Goal: Task Accomplishment & Management: Complete application form

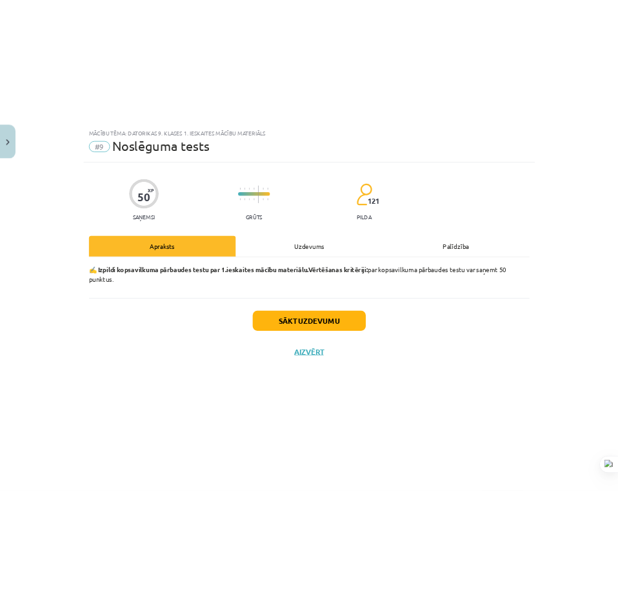
scroll to position [904, 0]
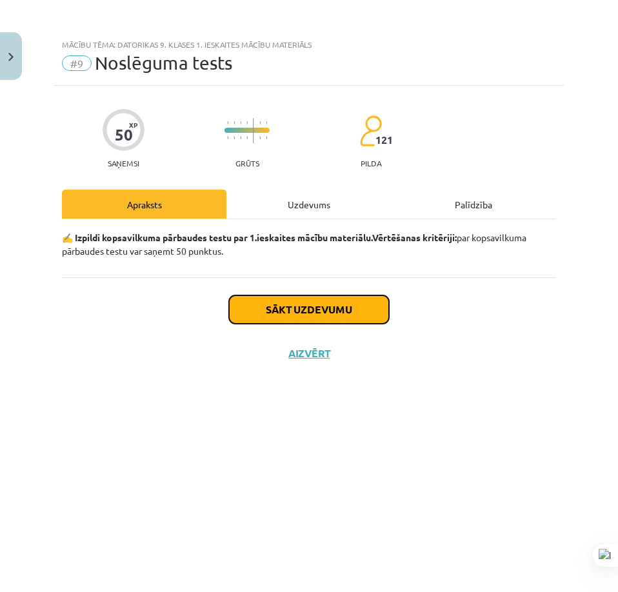
click at [359, 318] on button "Sākt uzdevumu" at bounding box center [309, 310] width 160 height 28
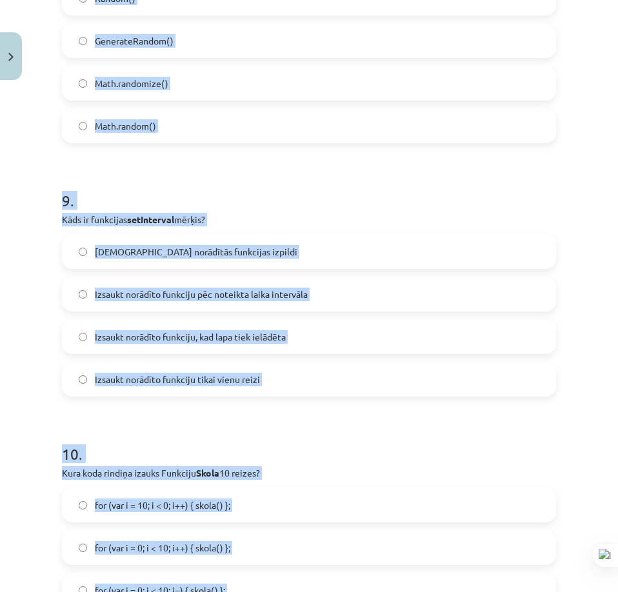
scroll to position [2381, 0]
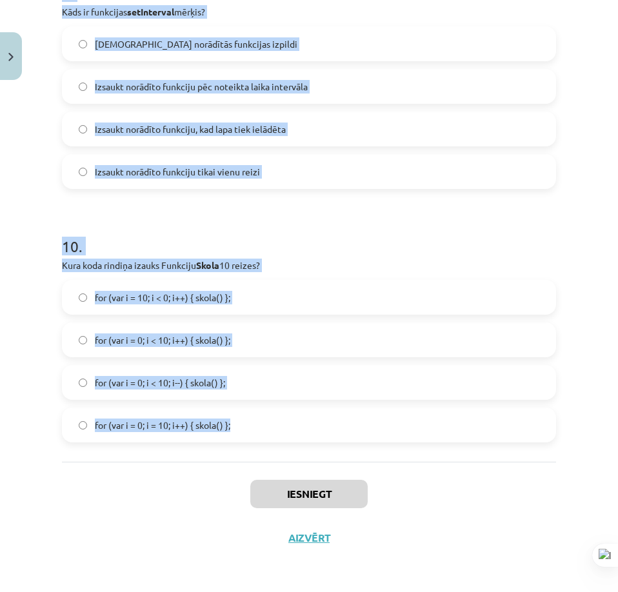
drag, startPoint x: 335, startPoint y: 443, endPoint x: 309, endPoint y: 430, distance: 29.2
click at [309, 430] on div "Mācību tēma: Datorikas 9. klases 1. ieskaites mācību materiāls #9 Noslēguma tes…" at bounding box center [309, 296] width 618 height 592
copy form "1 . Ko darīs šīs koda rindiņas: ctx.fillStyle = "red"; ctx.fillText("Suns", 10,…"
click at [364, 254] on h1 "10 ." at bounding box center [309, 235] width 494 height 40
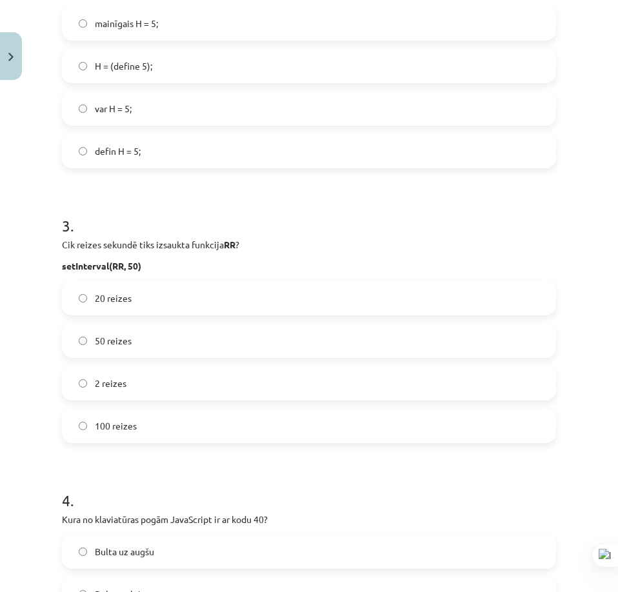
drag, startPoint x: 419, startPoint y: 271, endPoint x: 470, endPoint y: 283, distance: 52.3
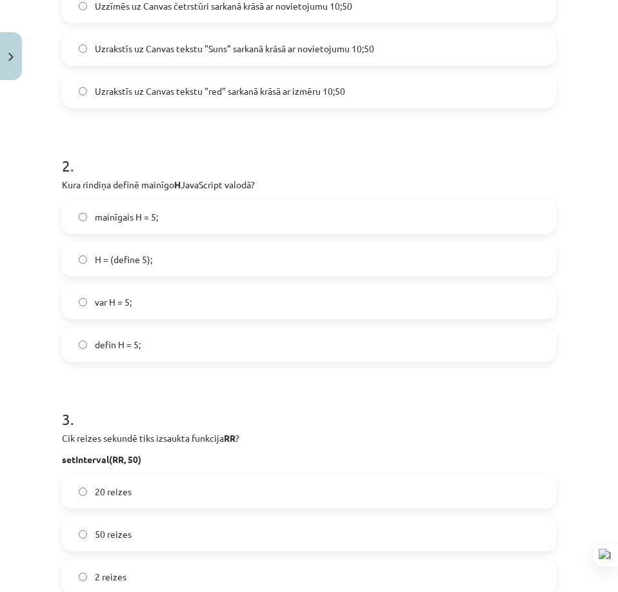
scroll to position [88, 0]
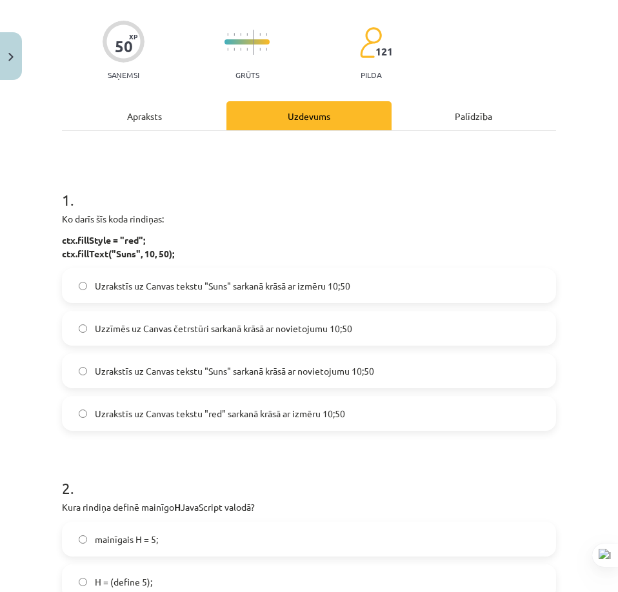
click at [218, 381] on label "Uzrakstīs uz Canvas tekstu "Suns" sarkanā krāsā ar novietojumu 10;50" at bounding box center [309, 371] width 492 height 32
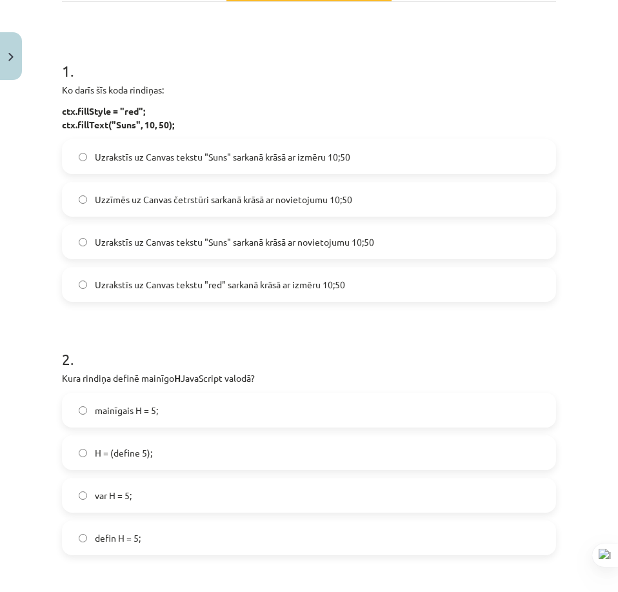
click at [151, 504] on label "var H = 5;" at bounding box center [309, 496] width 492 height 32
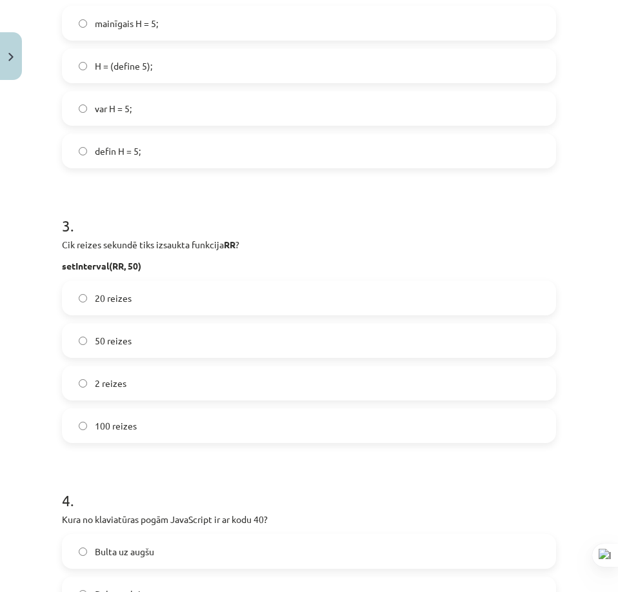
drag, startPoint x: 210, startPoint y: 302, endPoint x: 208, endPoint y: 311, distance: 9.1
click at [210, 302] on label "20 reizes" at bounding box center [309, 298] width 492 height 32
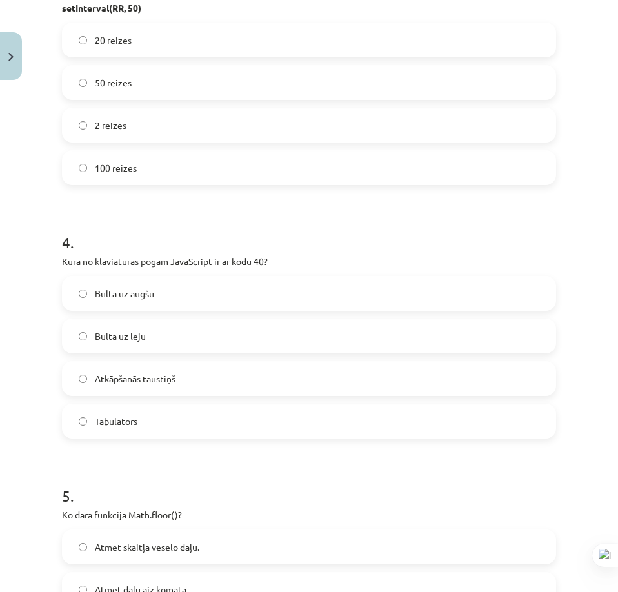
click at [304, 343] on label "Bulta uz leju" at bounding box center [309, 336] width 492 height 32
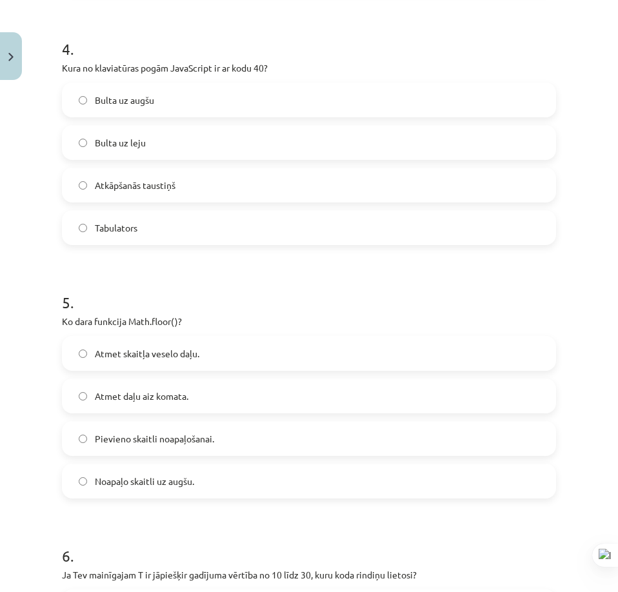
click at [167, 405] on label "Atmet daļu aiz komata." at bounding box center [309, 396] width 492 height 32
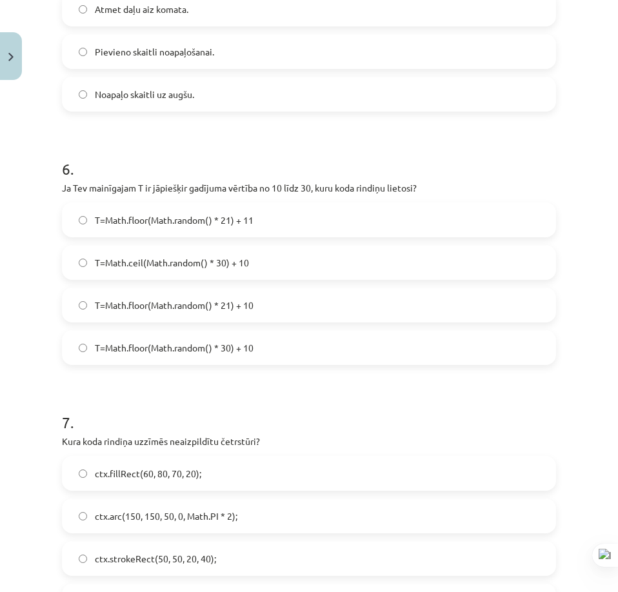
click at [248, 307] on span "T=Math.floor(Math.random() * 21) + 10" at bounding box center [174, 306] width 159 height 14
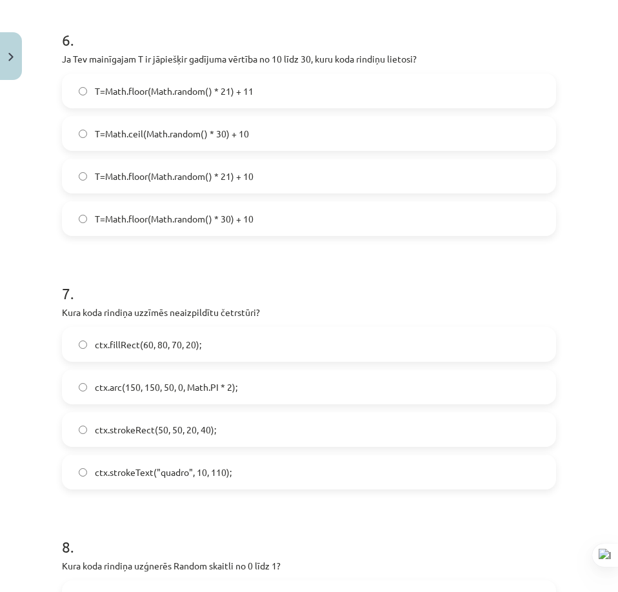
scroll to position [1702, 0]
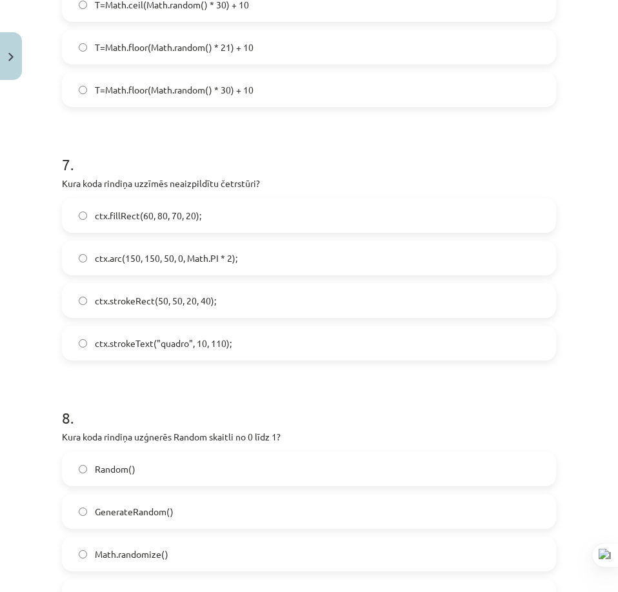
click at [230, 301] on label "ctx.strokeRect(50, 50, 20, 40);" at bounding box center [309, 301] width 492 height 32
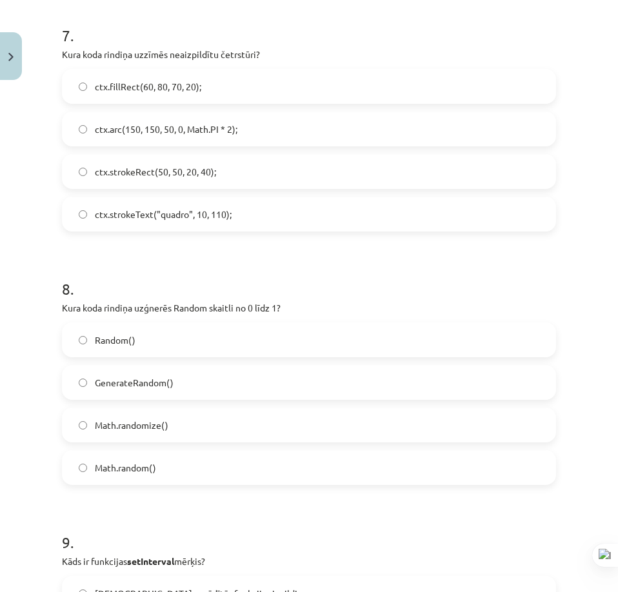
scroll to position [1960, 0]
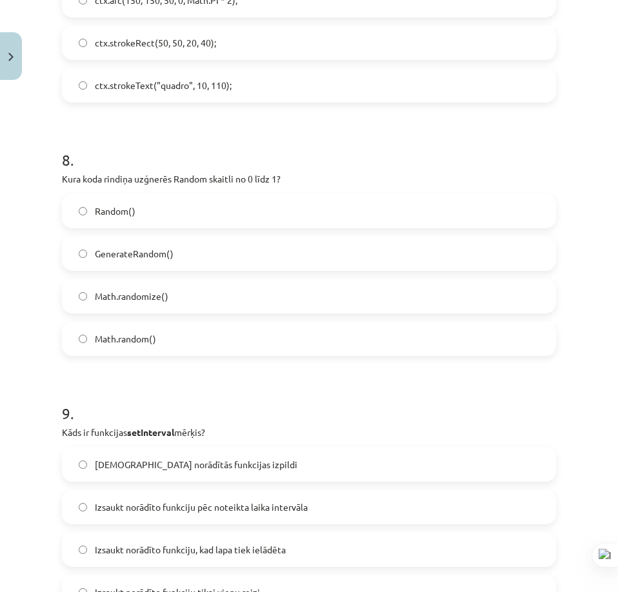
click at [240, 340] on label "Math.random()" at bounding box center [309, 339] width 492 height 32
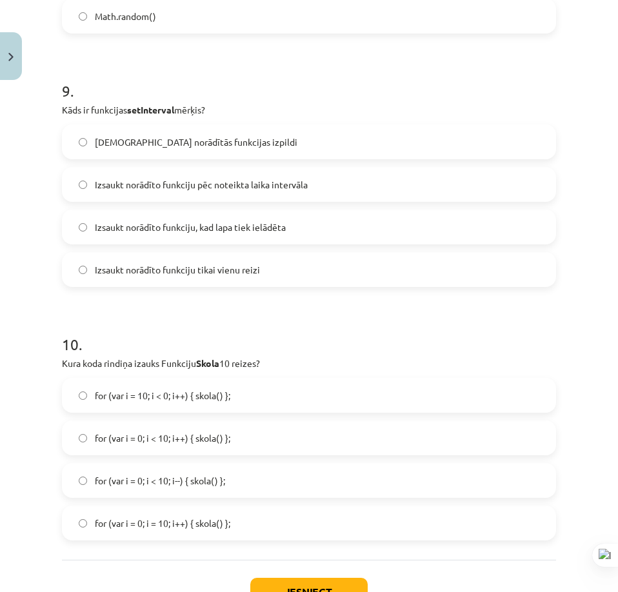
click at [181, 236] on label "Izsaukt norādīto funkciju, kad lapa tiek ielādēta" at bounding box center [309, 227] width 492 height 32
click at [218, 189] on span "Izsaukt norādīto funkciju pēc noteikta laika intervāla" at bounding box center [201, 185] width 213 height 14
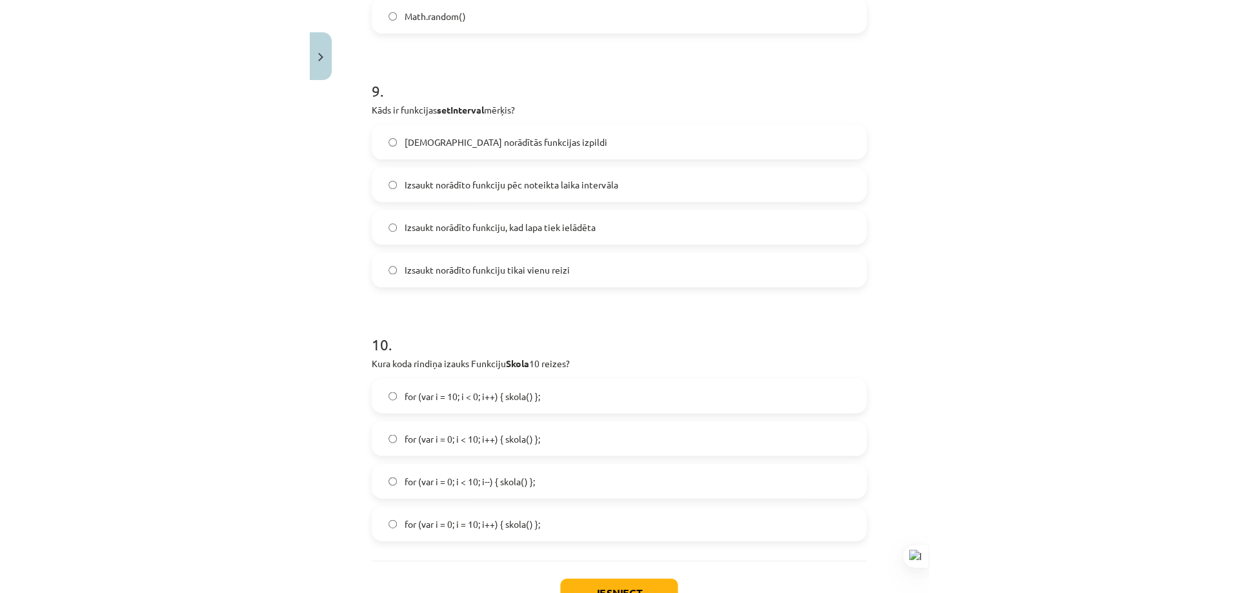
scroll to position [2381, 0]
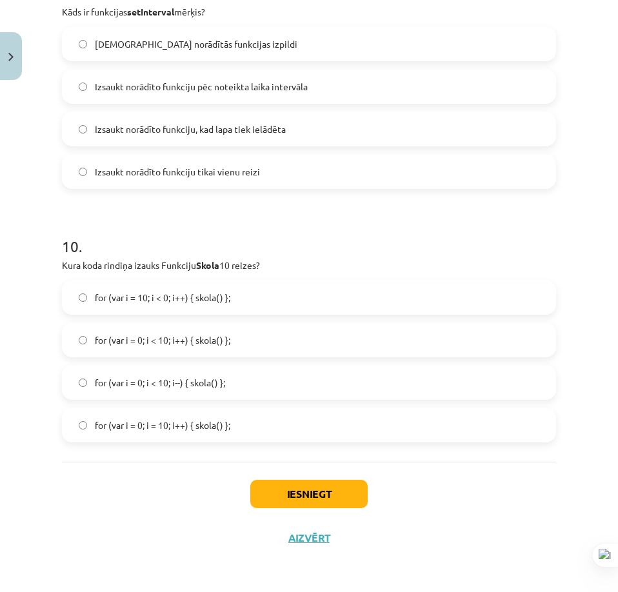
click at [173, 349] on label "for (var i = 0; i < 10; i++) { skola() };" at bounding box center [309, 340] width 492 height 32
click at [262, 489] on button "Iesniegt" at bounding box center [308, 494] width 117 height 28
click at [307, 491] on button "Iesniegt" at bounding box center [308, 494] width 117 height 28
click at [303, 487] on button "Iesniegt" at bounding box center [308, 494] width 117 height 28
click at [513, 233] on h1 "10 ." at bounding box center [309, 235] width 494 height 40
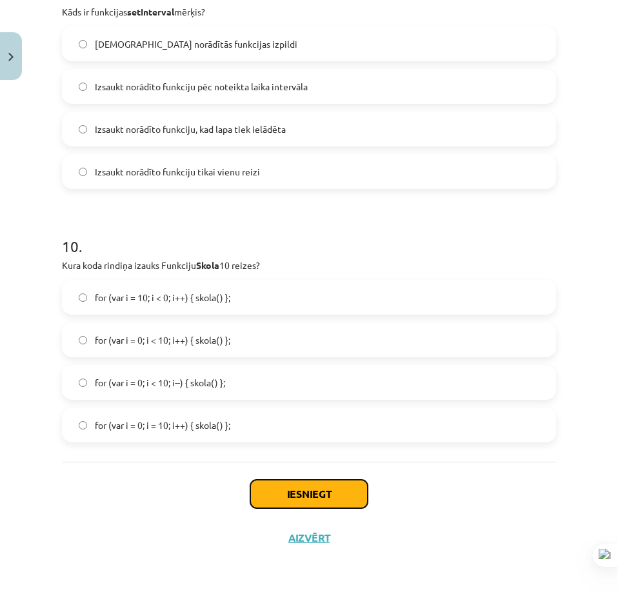
click at [287, 489] on button "Iesniegt" at bounding box center [308, 494] width 117 height 28
click at [287, 491] on button "Iesniegt" at bounding box center [308, 494] width 117 height 28
click at [287, 494] on button "Iesniegt" at bounding box center [308, 494] width 117 height 28
click at [286, 495] on button "Iesniegt" at bounding box center [308, 494] width 117 height 28
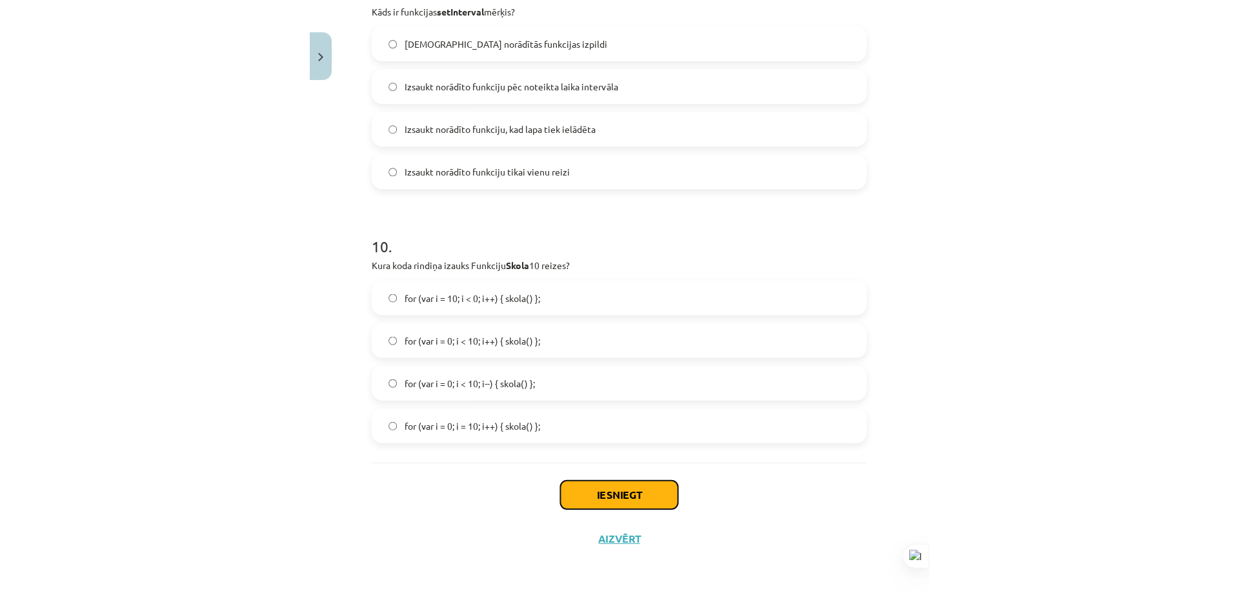
scroll to position [2380, 0]
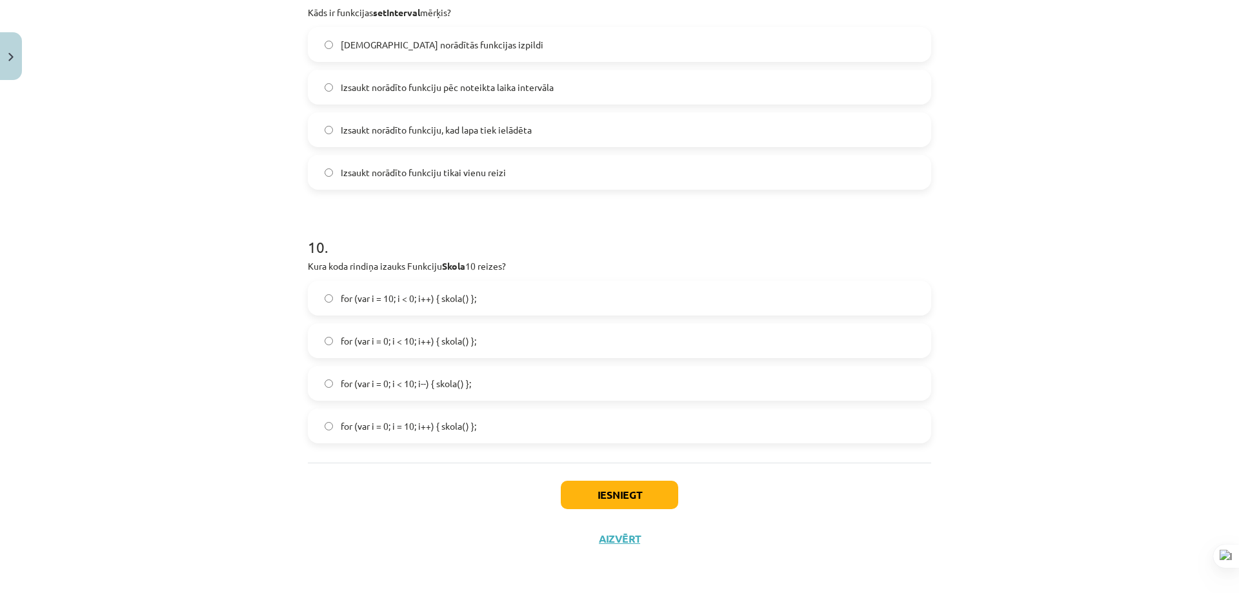
click at [595, 509] on div "Iesniegt Aizvērt" at bounding box center [619, 508] width 623 height 90
click at [598, 508] on button "Iesniegt" at bounding box center [619, 495] width 117 height 28
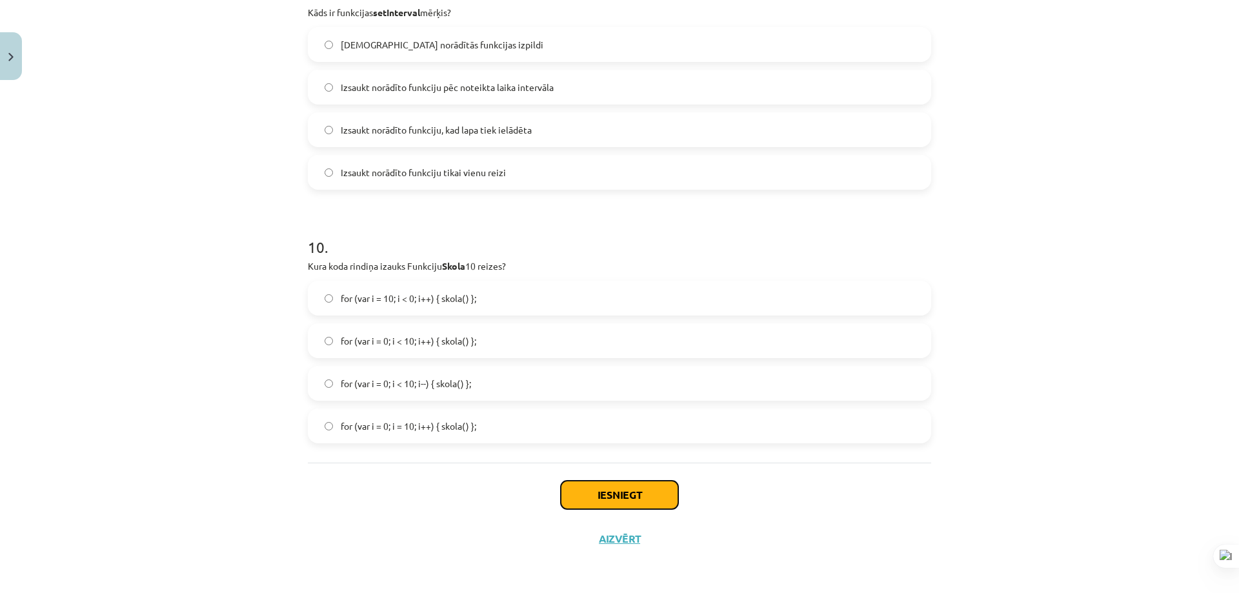
click at [598, 508] on button "Iesniegt" at bounding box center [619, 495] width 117 height 28
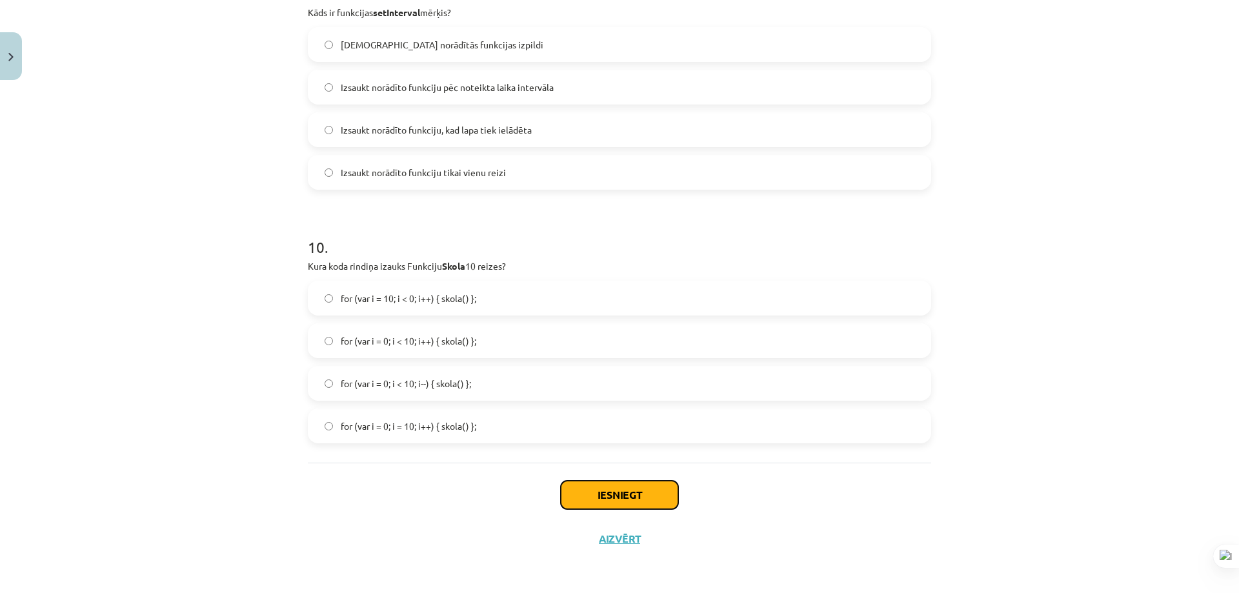
click at [598, 508] on button "Iesniegt" at bounding box center [619, 495] width 117 height 28
click at [612, 541] on button "Aizvērt" at bounding box center [619, 538] width 49 height 13
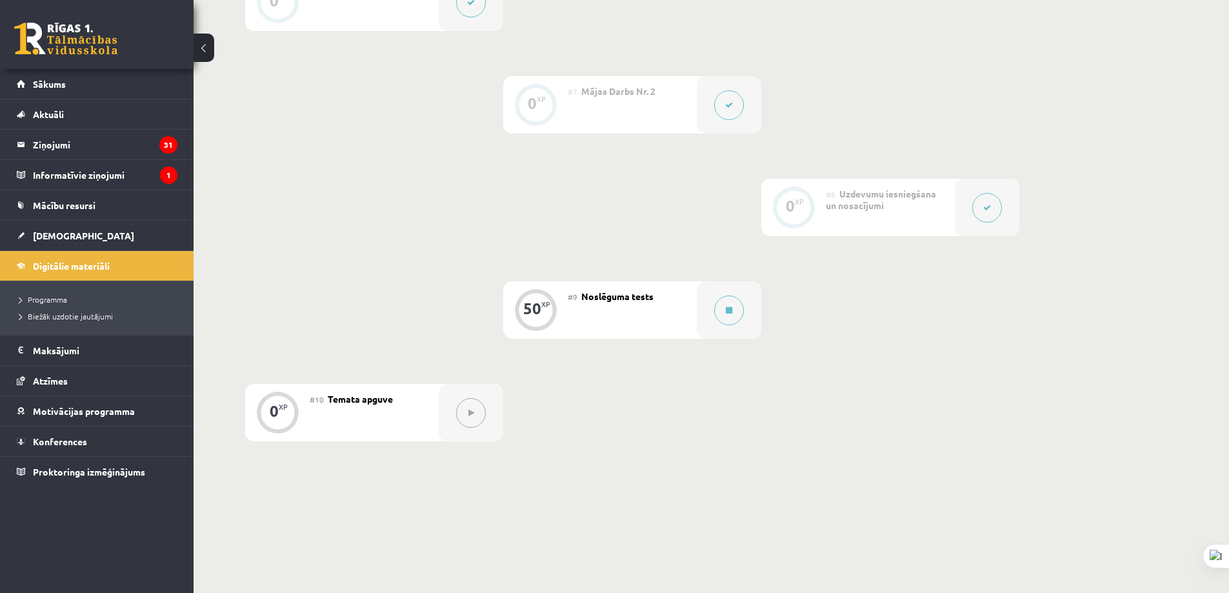
click at [459, 420] on button at bounding box center [471, 413] width 30 height 30
click at [664, 283] on div "#9 Noslēguma tests" at bounding box center [632, 309] width 129 height 57
click at [708, 298] on div at bounding box center [729, 309] width 65 height 57
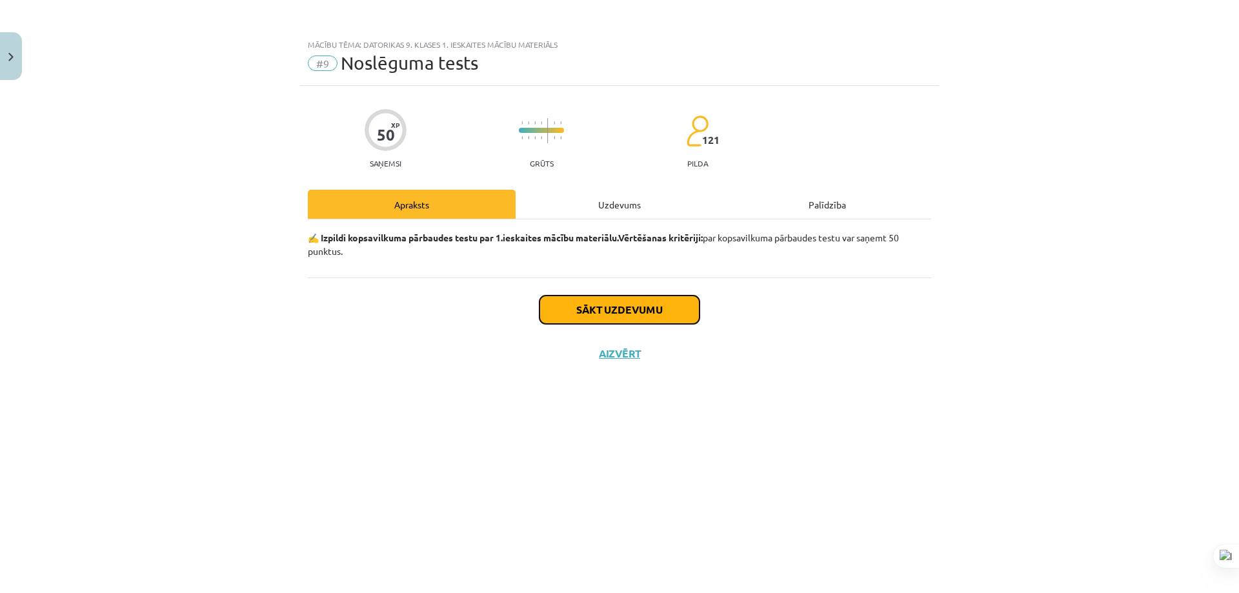
click at [663, 314] on button "Sākt uzdevumu" at bounding box center [620, 310] width 160 height 28
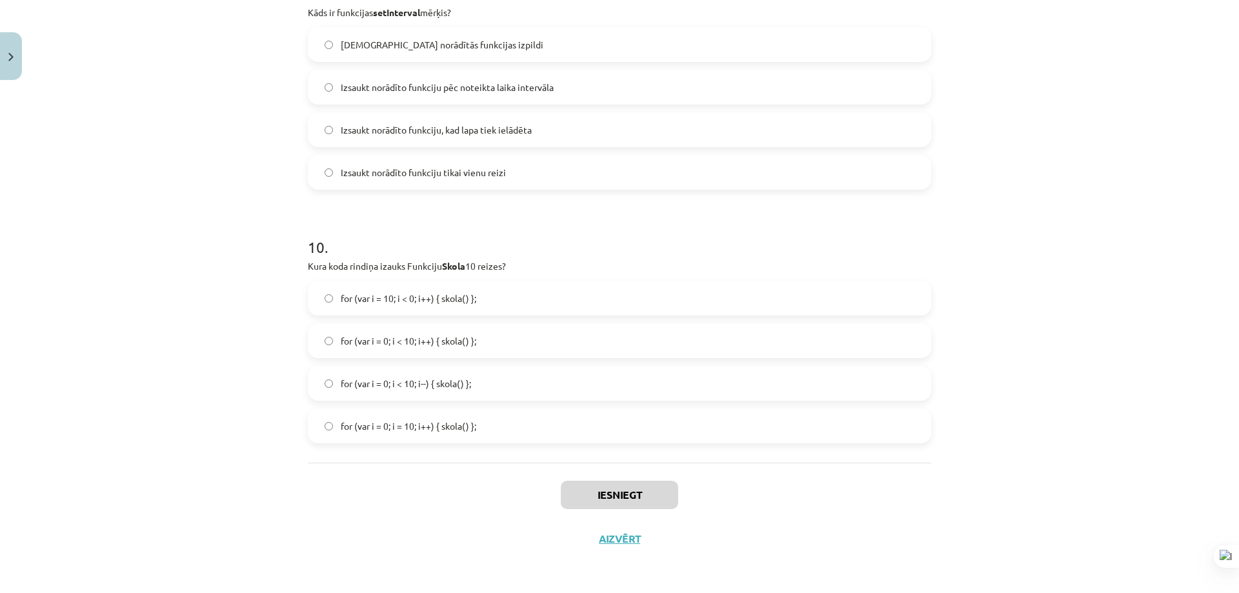
drag, startPoint x: 991, startPoint y: 174, endPoint x: 1040, endPoint y: 358, distance: 189.9
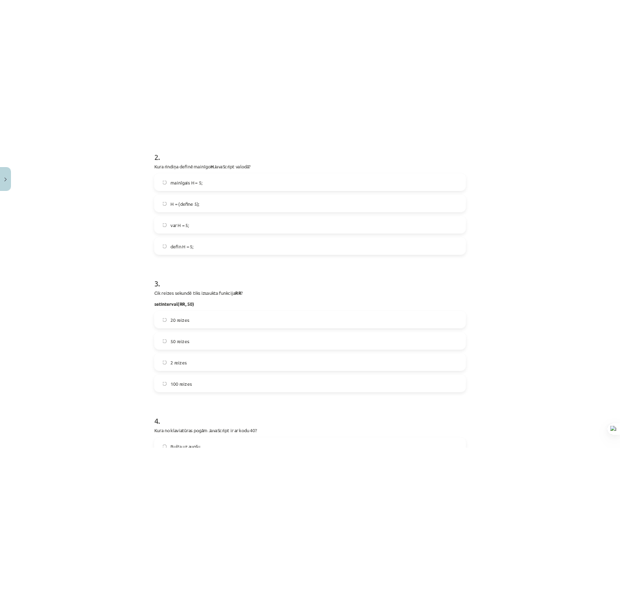
scroll to position [178, 0]
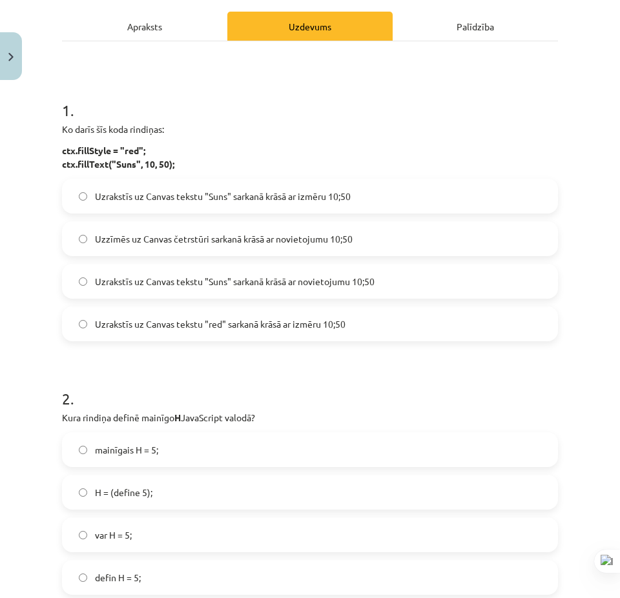
click at [285, 281] on span "Uzrakstīs uz Canvas tekstu "Suns" sarkanā krāsā ar novietojumu 10;50" at bounding box center [234, 282] width 279 height 14
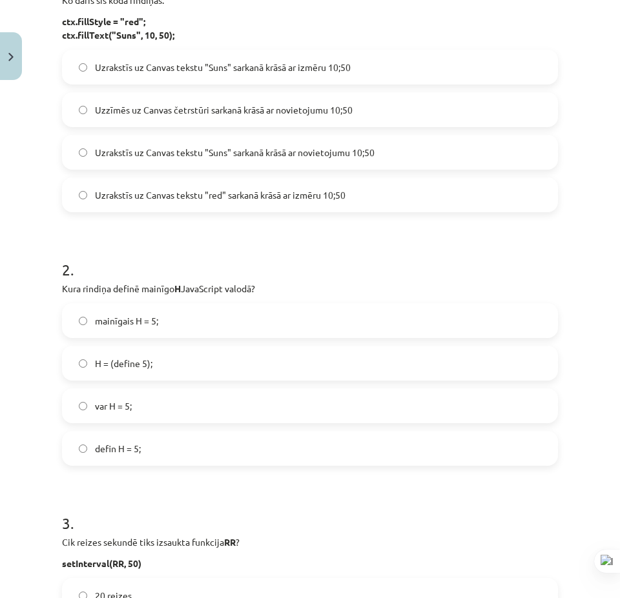
scroll to position [372, 0]
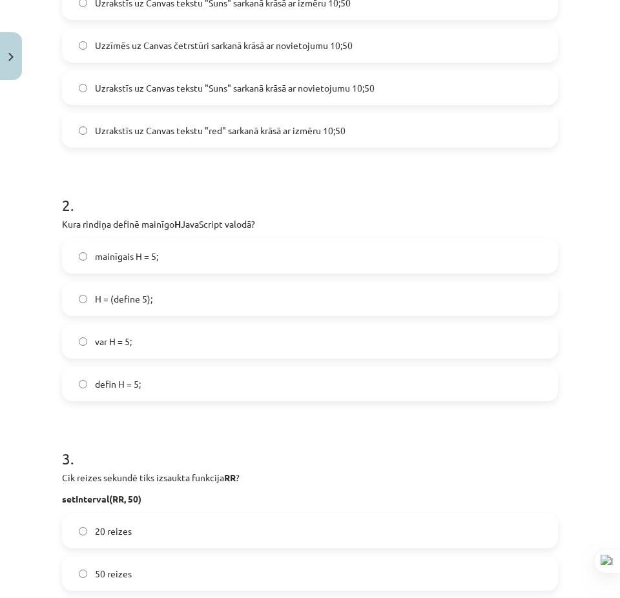
click at [177, 341] on label "var H = 5;" at bounding box center [309, 341] width 493 height 32
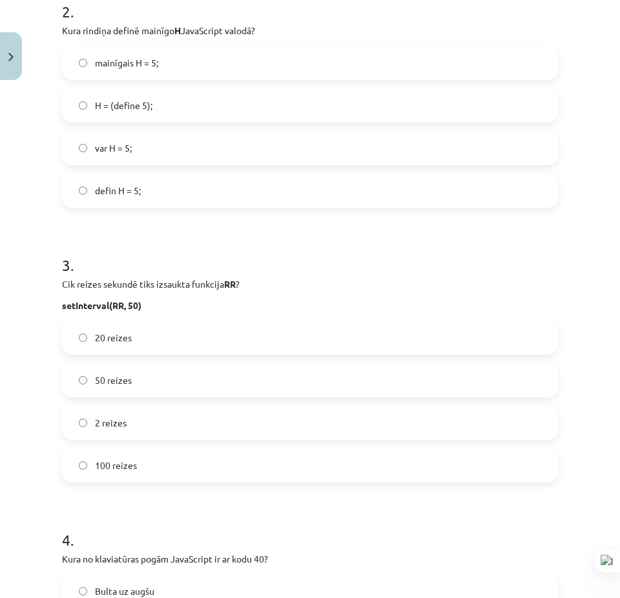
click at [141, 338] on label "20 reizes" at bounding box center [309, 337] width 493 height 32
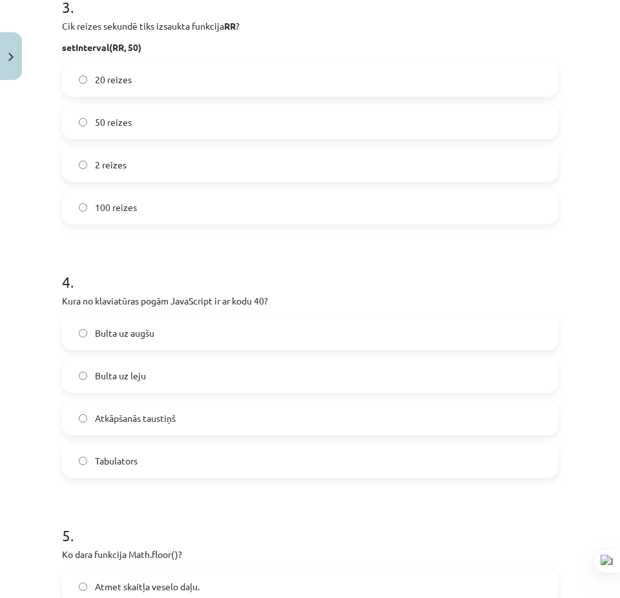
click at [212, 390] on label "Bulta uz leju" at bounding box center [309, 375] width 493 height 32
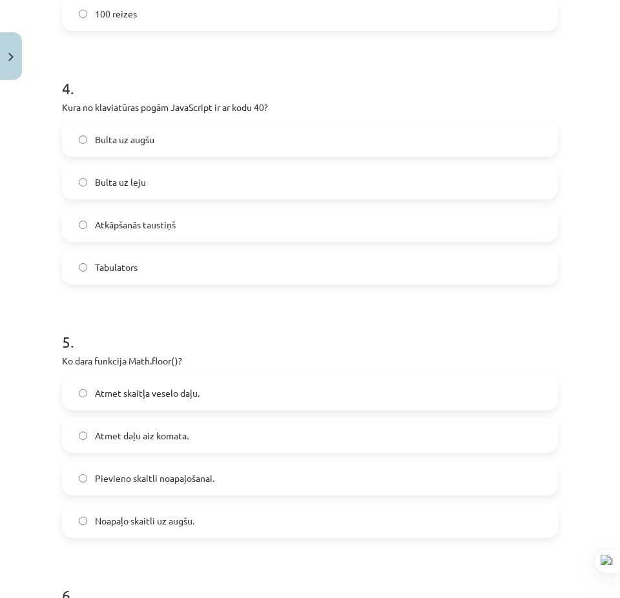
click at [215, 389] on label "Atmet skaitļa veselo daļu." at bounding box center [309, 393] width 493 height 32
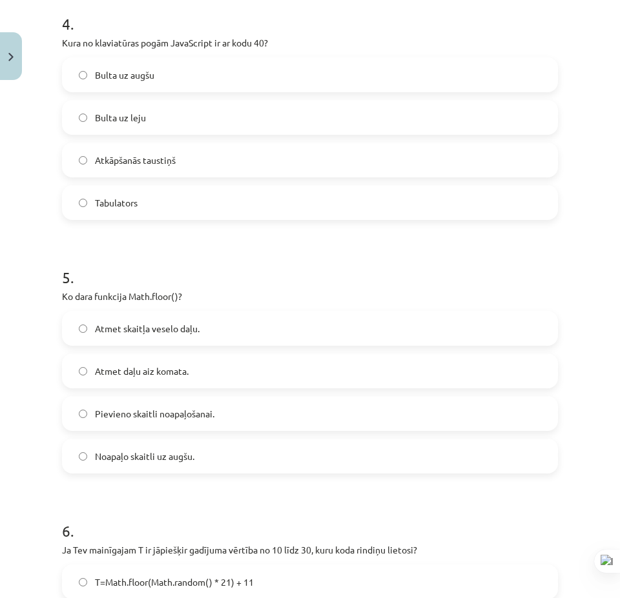
click at [234, 367] on label "Atmet daļu aiz komata." at bounding box center [309, 371] width 493 height 32
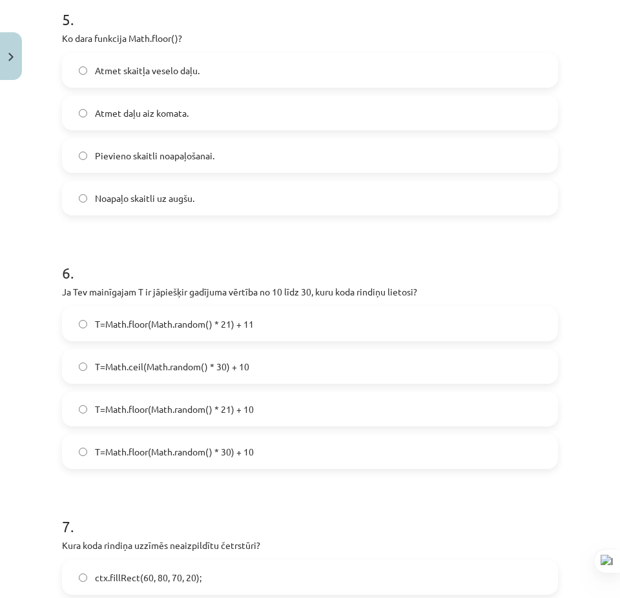
click at [251, 325] on span "T=Math.floor(Math.random() * 21) + 11" at bounding box center [174, 325] width 159 height 14
drag, startPoint x: 272, startPoint y: 361, endPoint x: 248, endPoint y: 430, distance: 72.9
click at [271, 360] on label "T=Math.ceil(Math.random() * 30) + 10" at bounding box center [309, 366] width 493 height 32
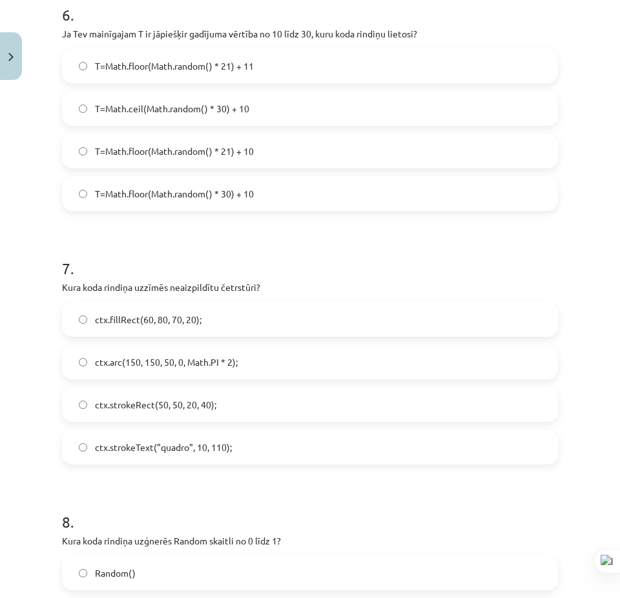
drag, startPoint x: 231, startPoint y: 405, endPoint x: 259, endPoint y: 444, distance: 48.2
click at [231, 405] on label "ctx.strokeRect(50, 50, 20, 40);" at bounding box center [309, 405] width 493 height 32
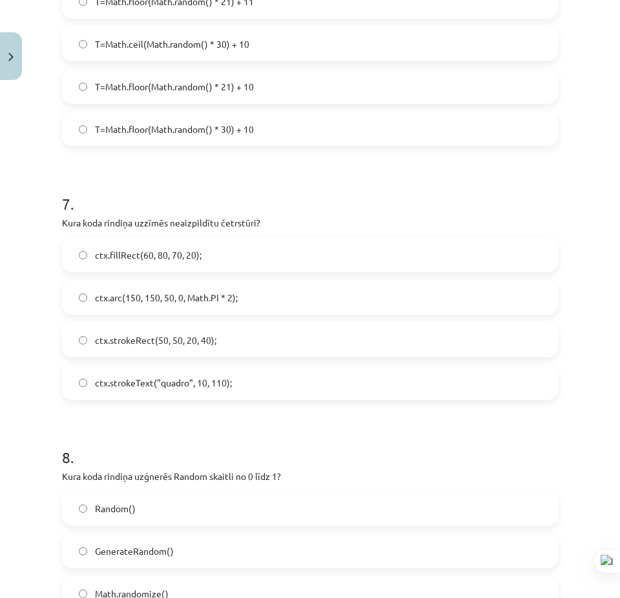
scroll to position [1792, 0]
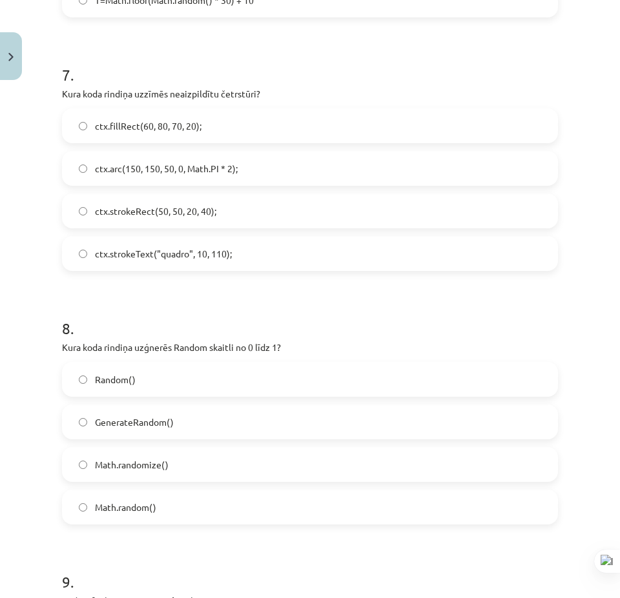
drag, startPoint x: 181, startPoint y: 505, endPoint x: 214, endPoint y: 501, distance: 33.1
click at [183, 505] on label "Math.random()" at bounding box center [309, 507] width 493 height 32
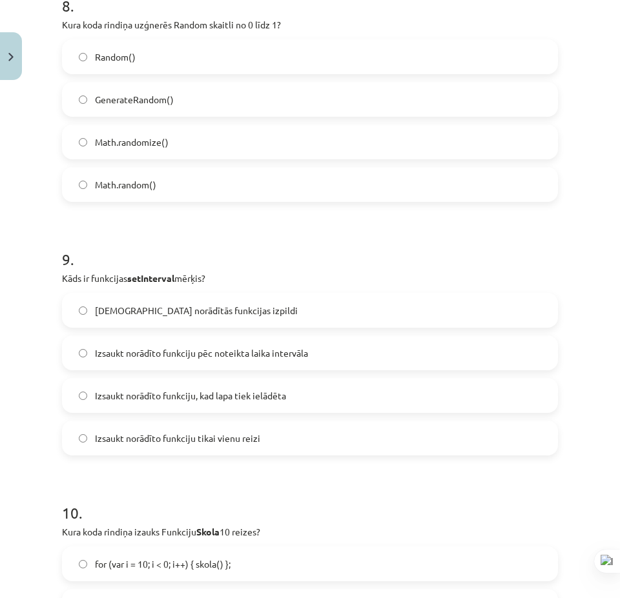
click at [314, 360] on label "Izsaukt norādīto funkciju pēc noteikta laika intervāla" at bounding box center [309, 353] width 493 height 32
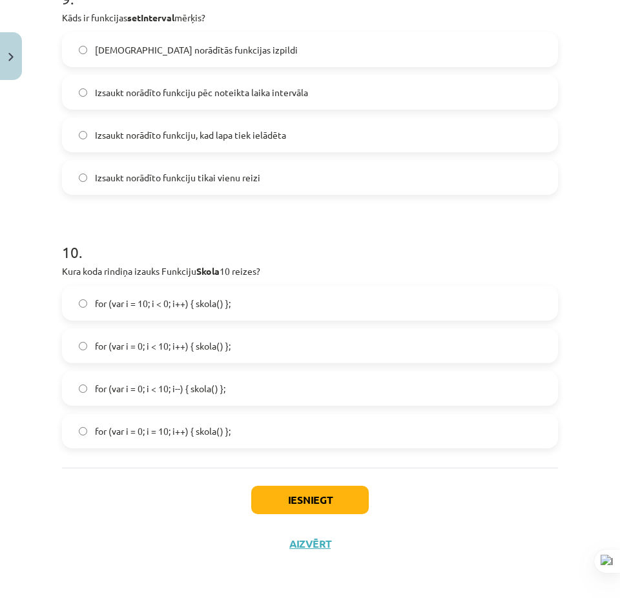
click at [176, 338] on label "for (var i = 0; i < 10; i++) { skola() };" at bounding box center [309, 346] width 493 height 32
click at [333, 511] on button "Iesniegt" at bounding box center [309, 500] width 117 height 28
click at [332, 511] on button "Iesniegt" at bounding box center [309, 500] width 117 height 28
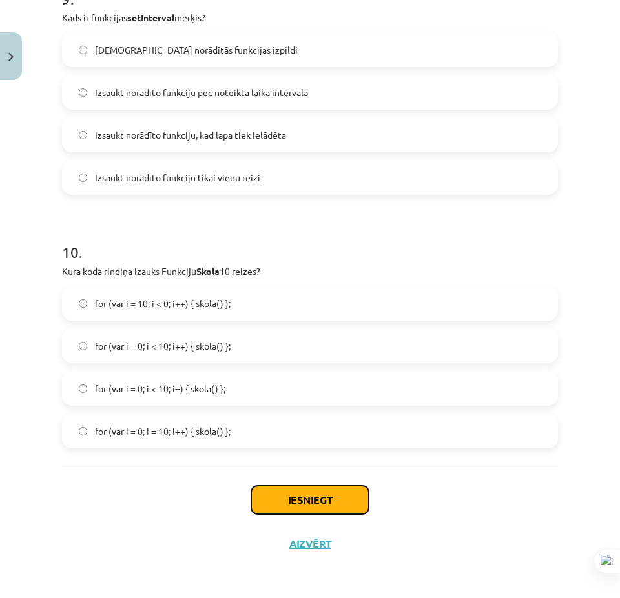
click at [332, 511] on button "Iesniegt" at bounding box center [309, 500] width 117 height 28
click at [325, 501] on button "Iesniegt" at bounding box center [309, 500] width 117 height 28
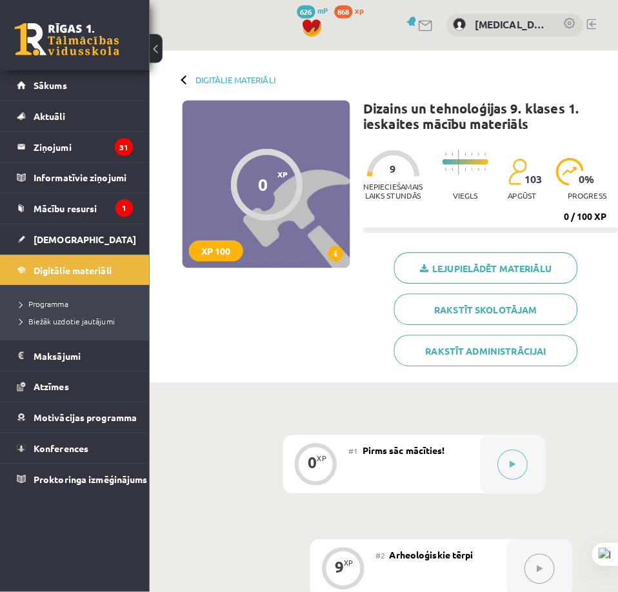
scroll to position [194, 0]
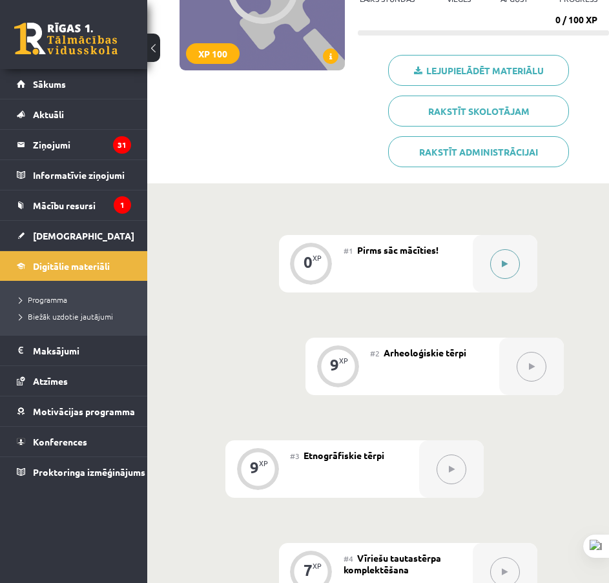
click at [500, 278] on button at bounding box center [505, 264] width 30 height 30
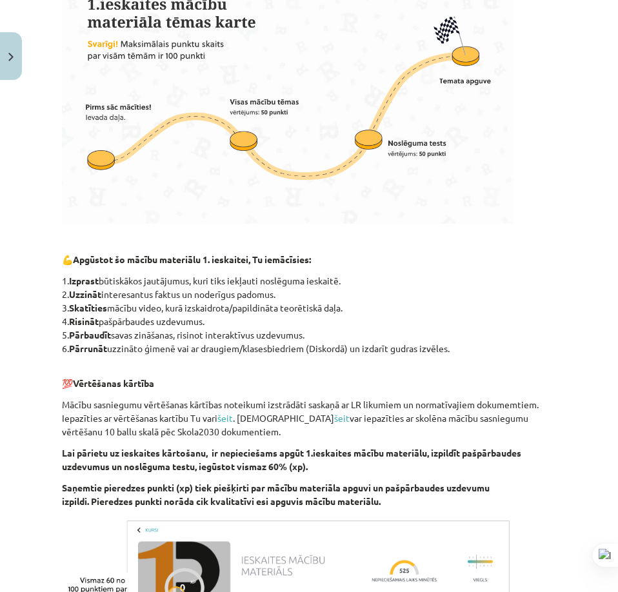
scroll to position [667, 0]
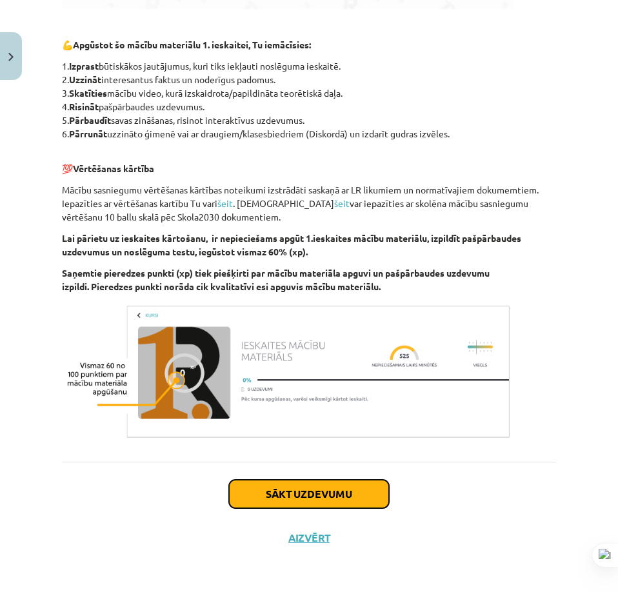
click at [307, 500] on button "Sākt uzdevumu" at bounding box center [309, 494] width 160 height 28
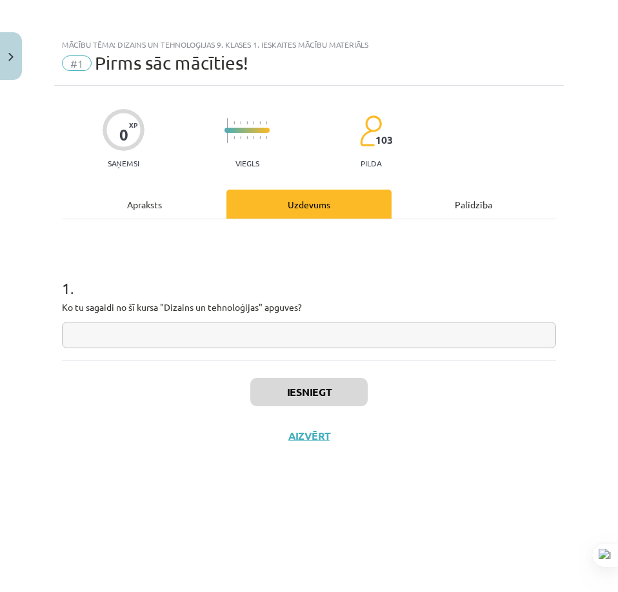
scroll to position [0, 0]
click at [204, 341] on input "text" at bounding box center [309, 335] width 494 height 26
type input "*"
click at [291, 387] on button "Iesniegt" at bounding box center [308, 392] width 117 height 28
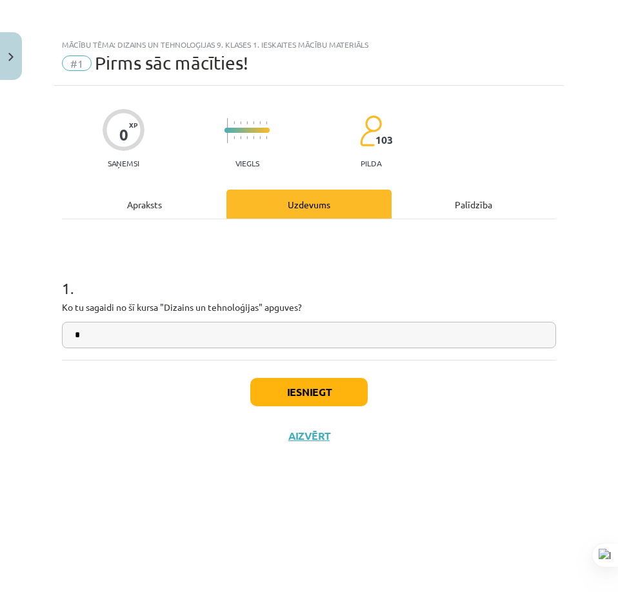
click at [521, 390] on div "Iesniegt Aizvērt" at bounding box center [309, 405] width 494 height 90
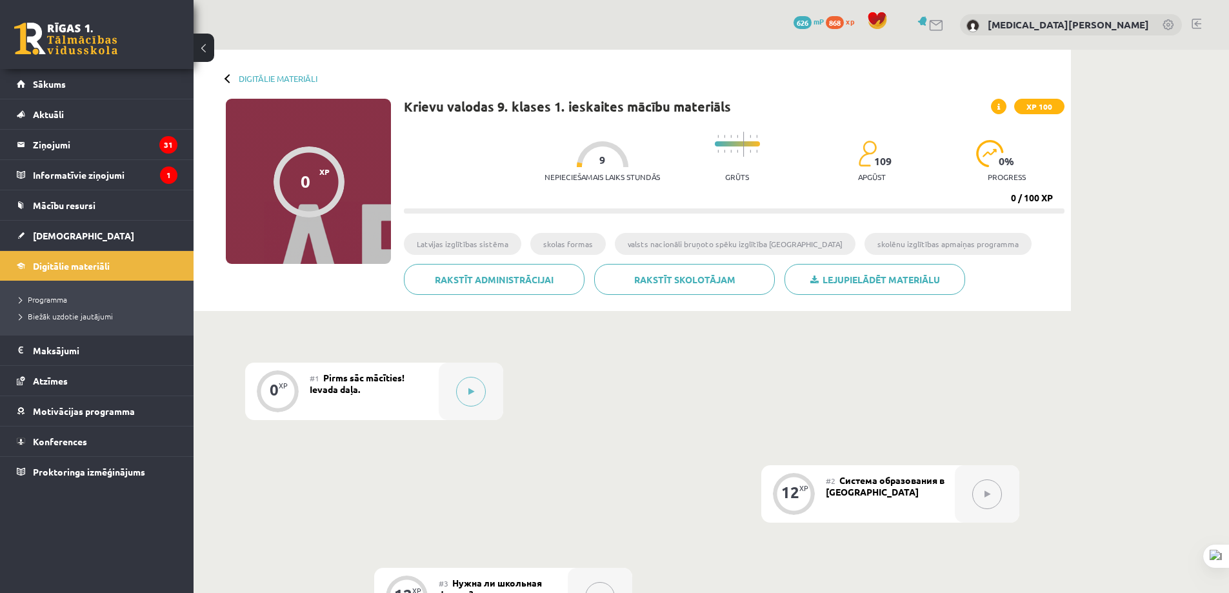
click at [76, 301] on link "Programma" at bounding box center [99, 300] width 161 height 12
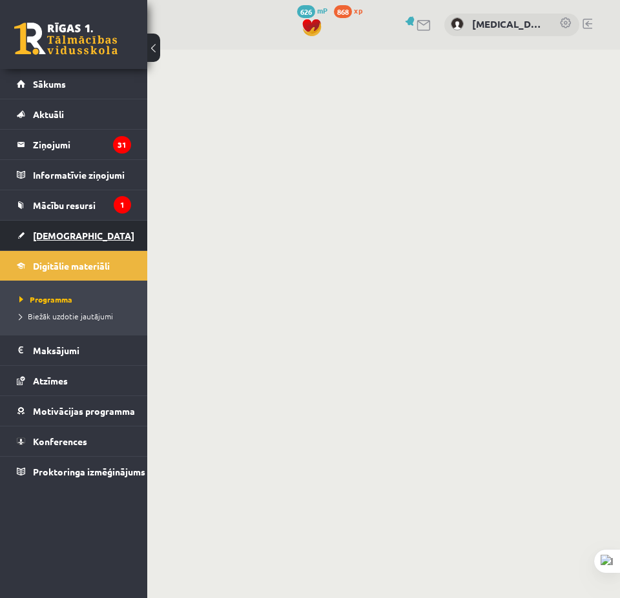
click at [80, 240] on link "[DEMOGRAPHIC_DATA]" at bounding box center [74, 236] width 114 height 30
